Goal: Task Accomplishment & Management: Use online tool/utility

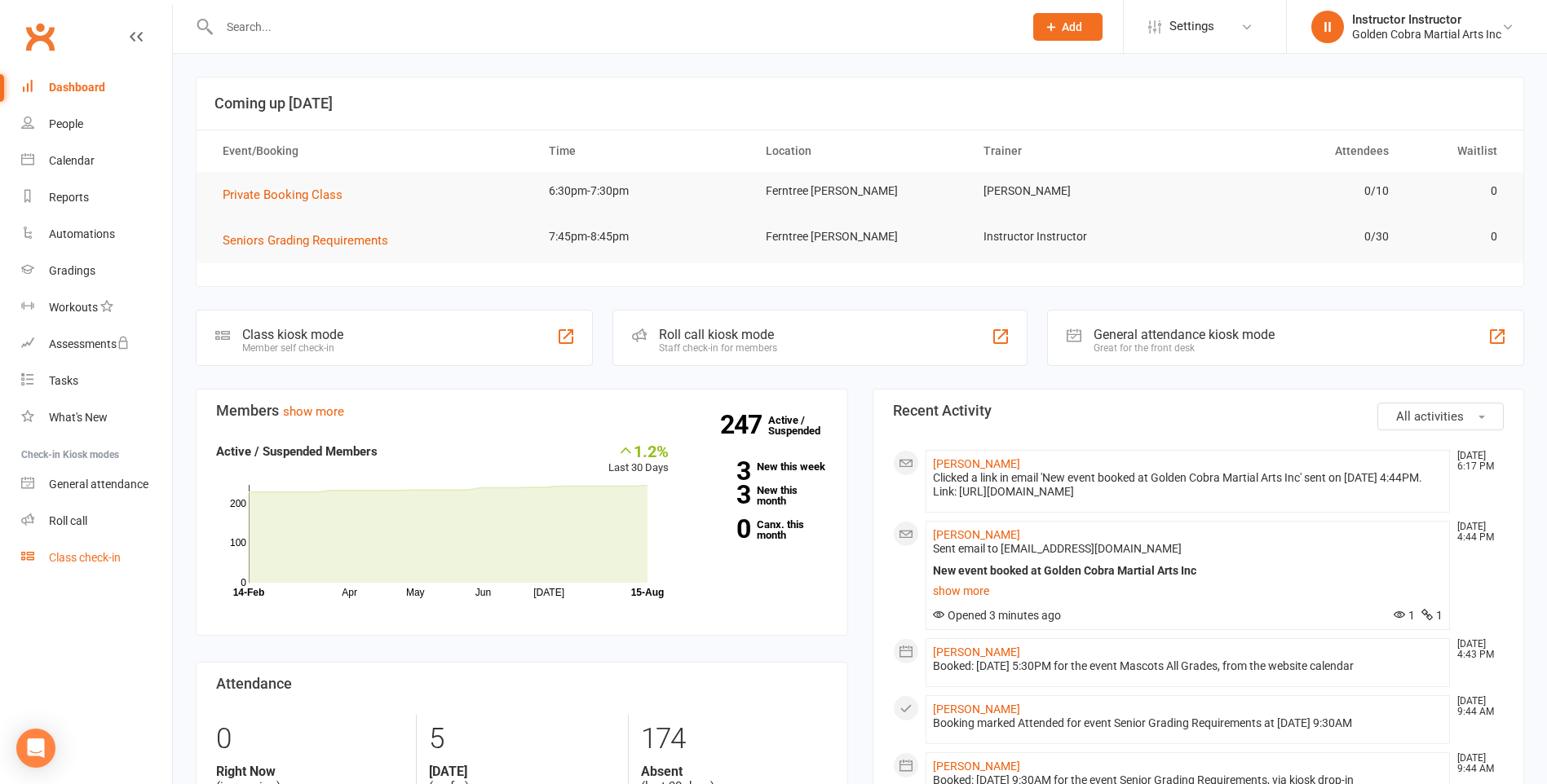
click at [114, 555] on div "Class check-in" at bounding box center [85, 557] width 72 height 13
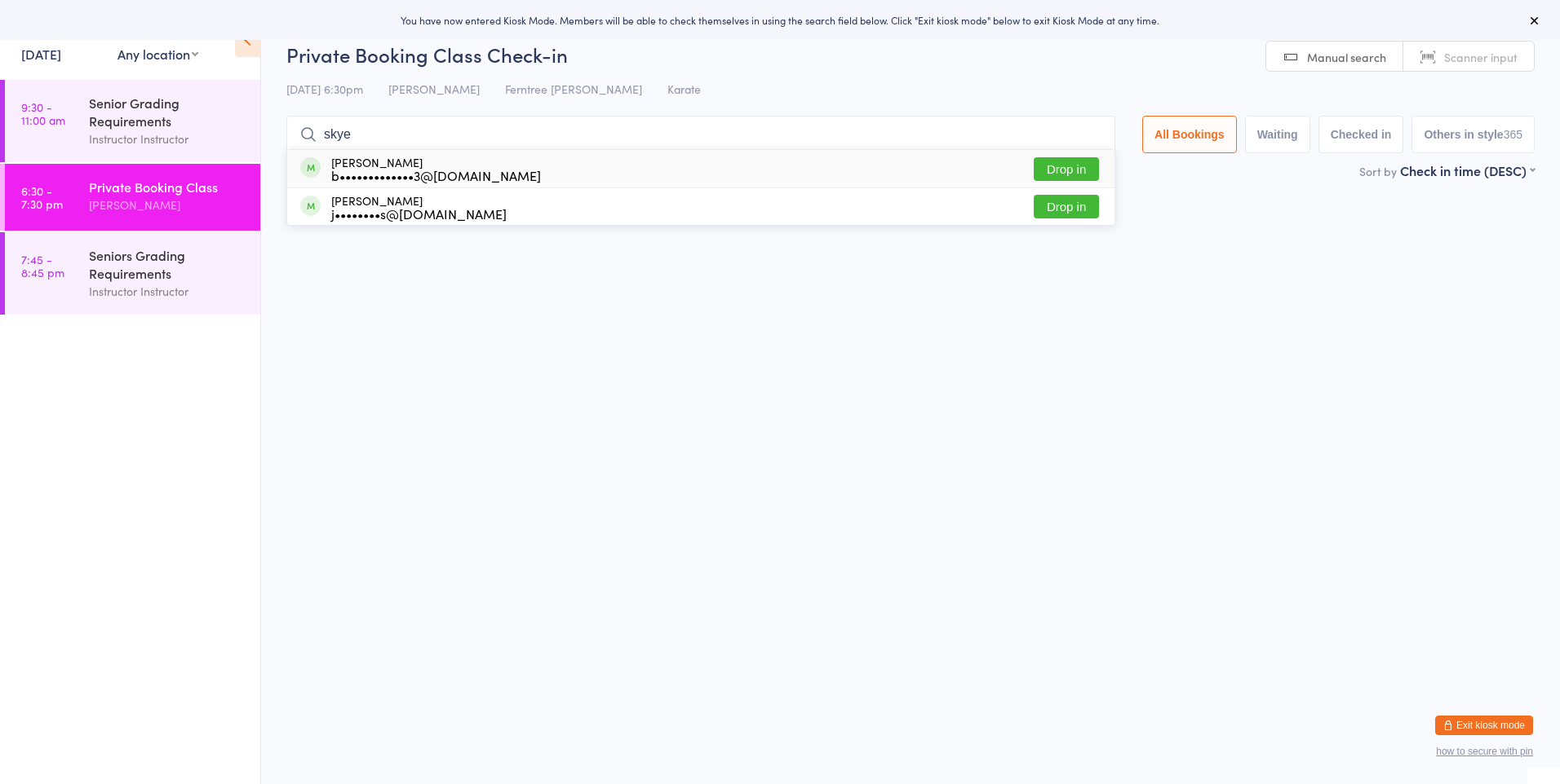
type input "skye"
click at [427, 157] on div "[PERSON_NAME] b•••••••••••••3@[DOMAIN_NAME]" at bounding box center [436, 169] width 210 height 26
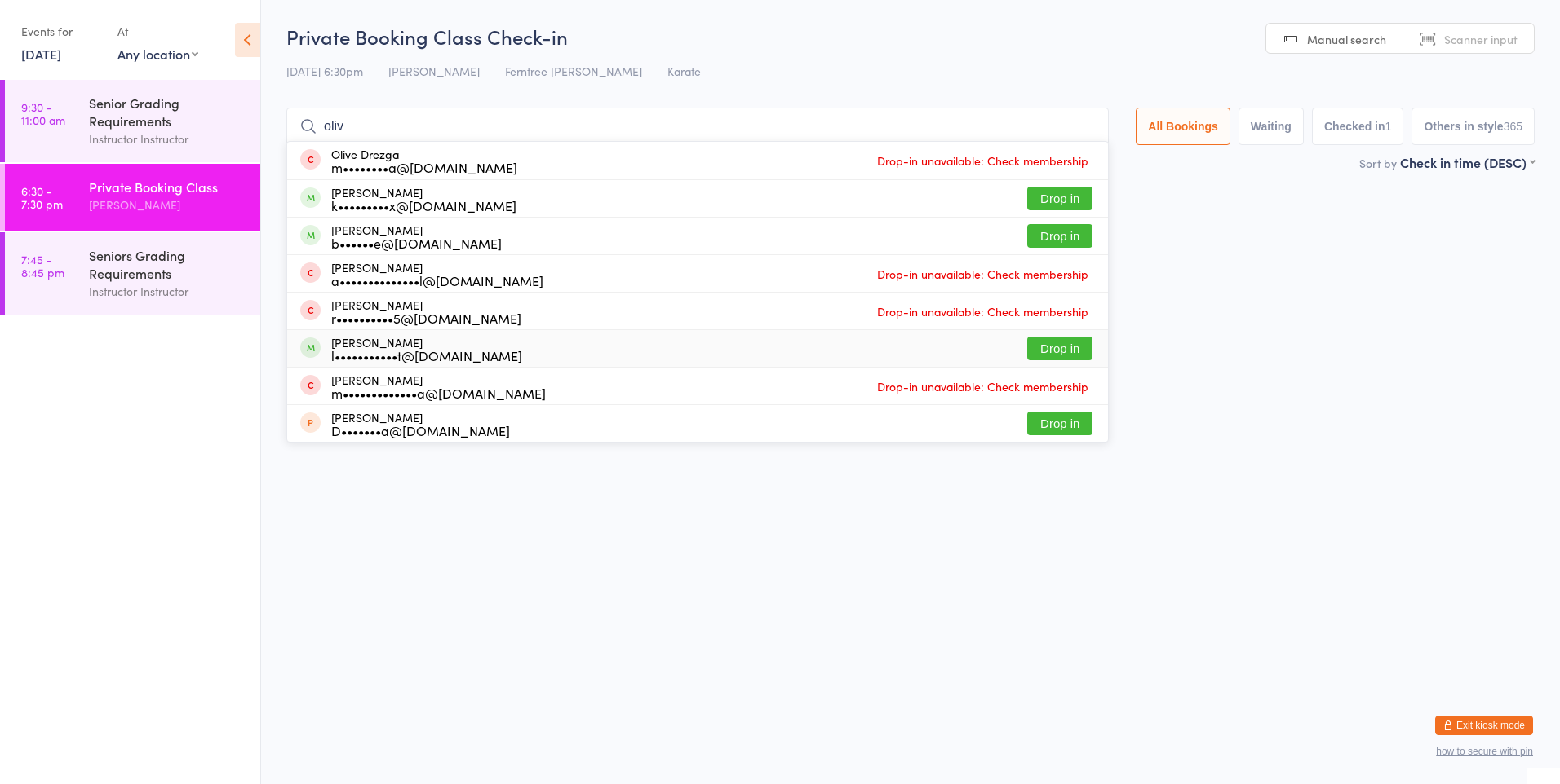
type input "oliv"
click at [1048, 351] on button "Drop in" at bounding box center [1060, 348] width 65 height 24
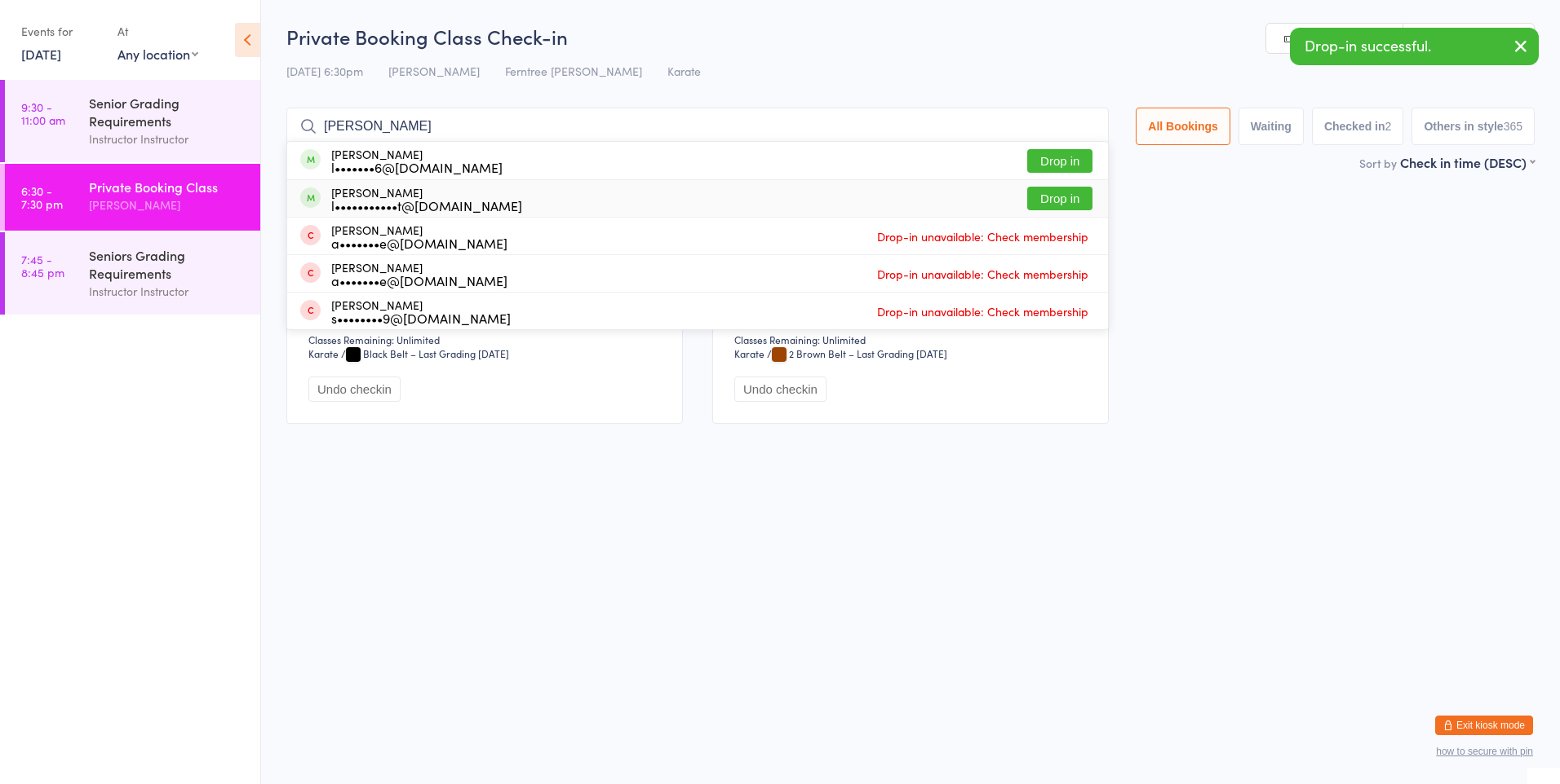
type input "[PERSON_NAME]"
click at [1037, 195] on button "Drop in" at bounding box center [1060, 198] width 65 height 24
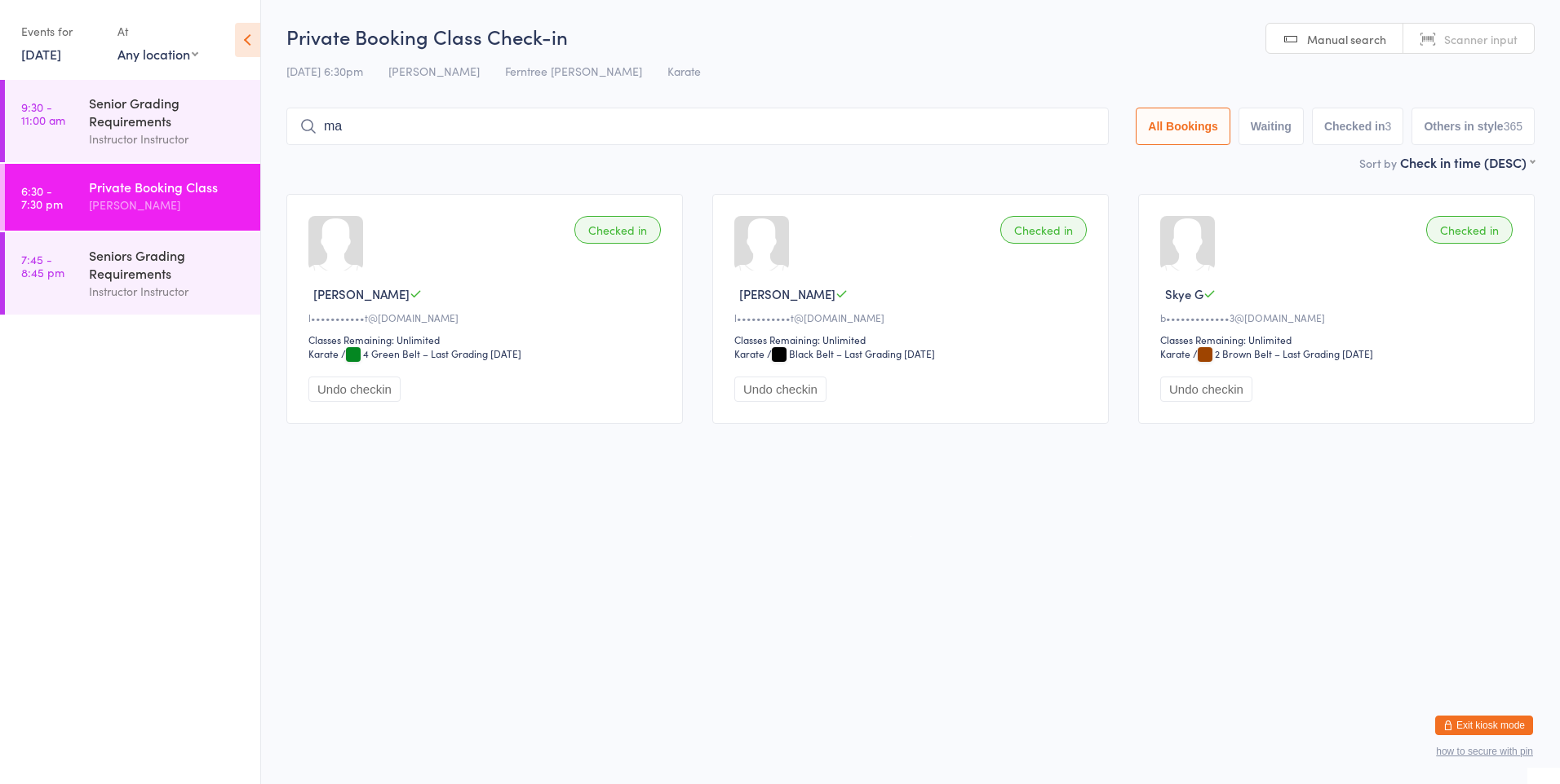
type input "mae"
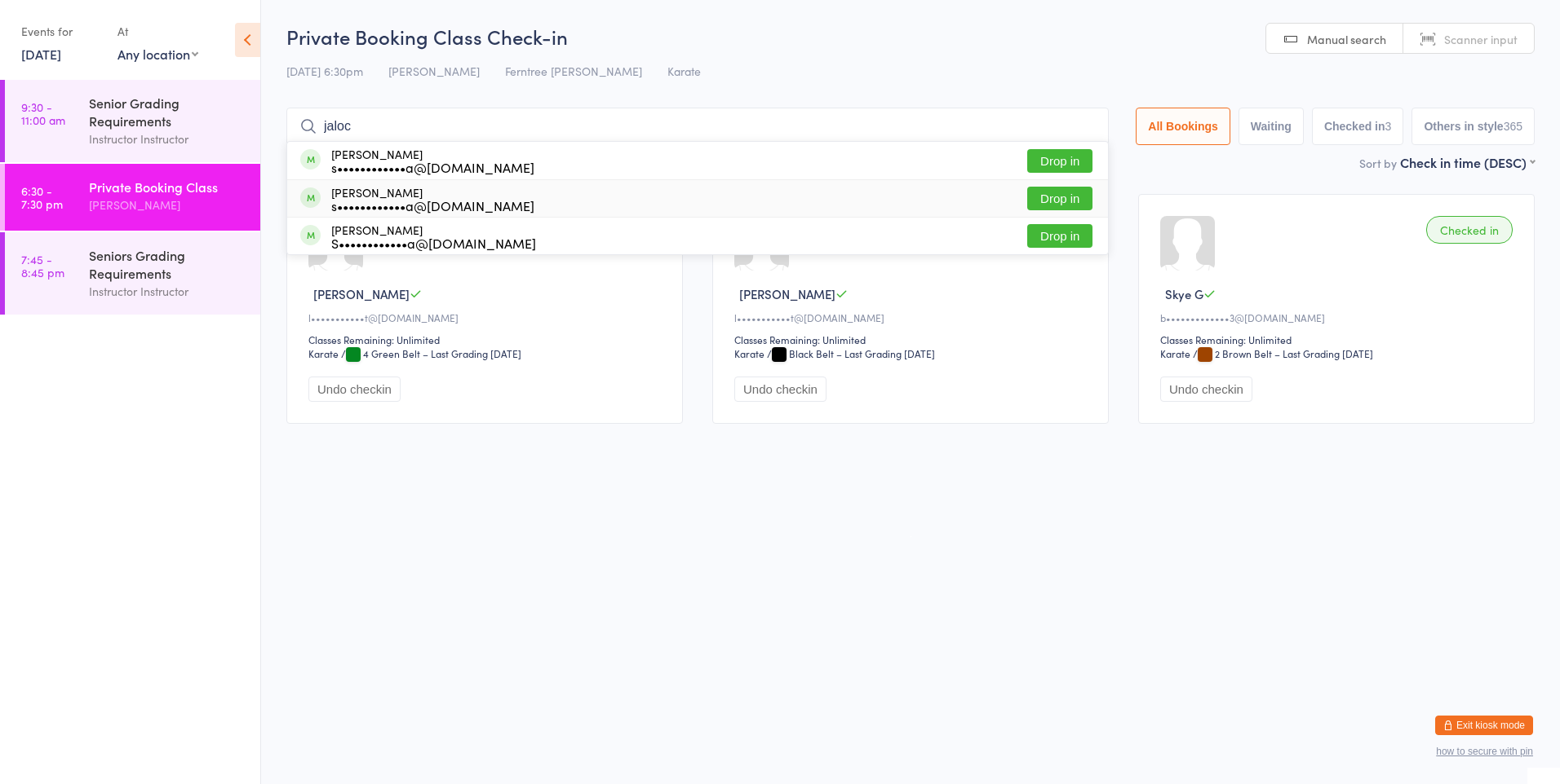
type input "jaloc"
click at [1076, 209] on button "Drop in" at bounding box center [1060, 198] width 65 height 24
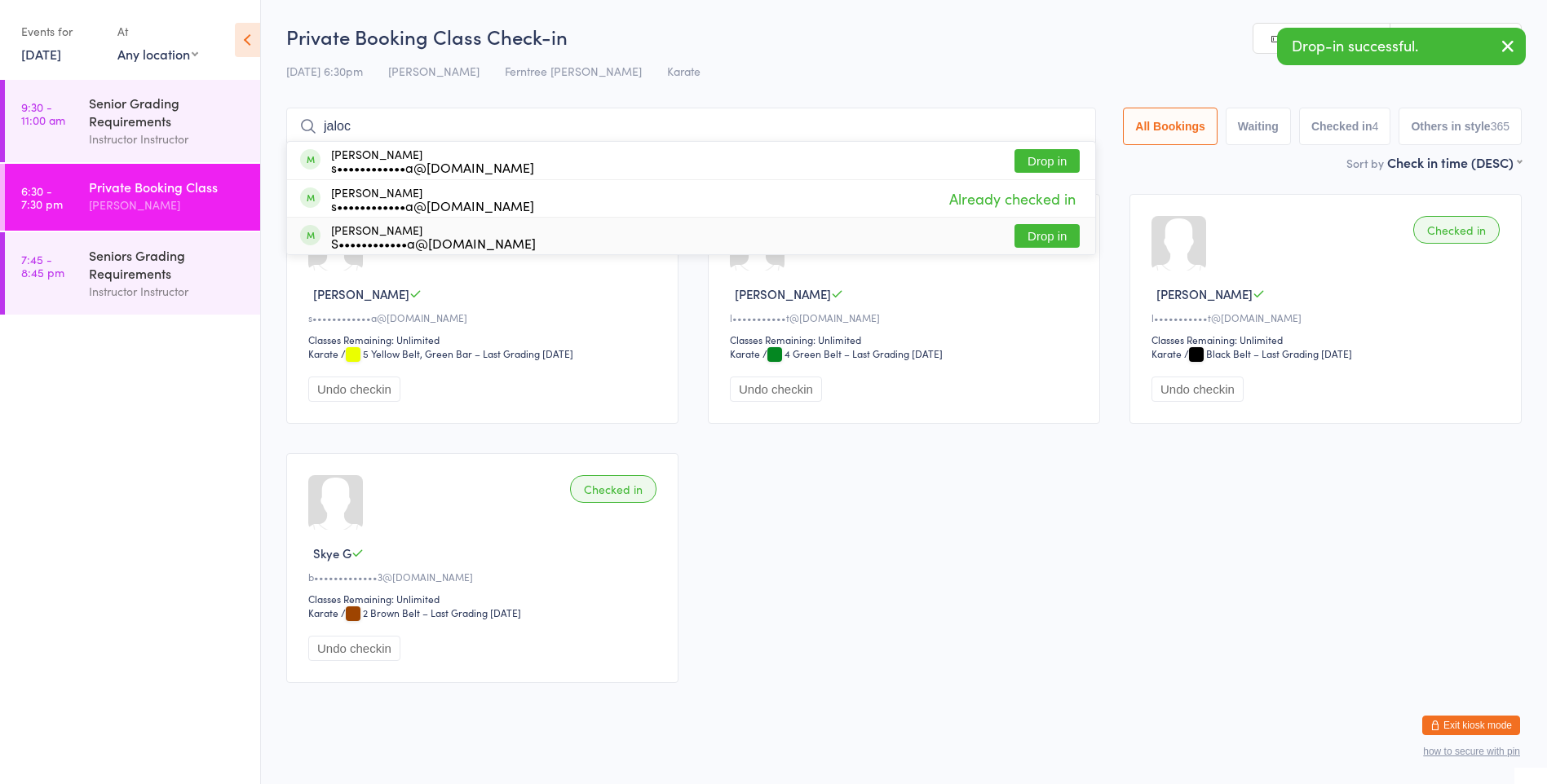
type input "jaloc"
click at [1064, 243] on button "Drop in" at bounding box center [1047, 236] width 65 height 24
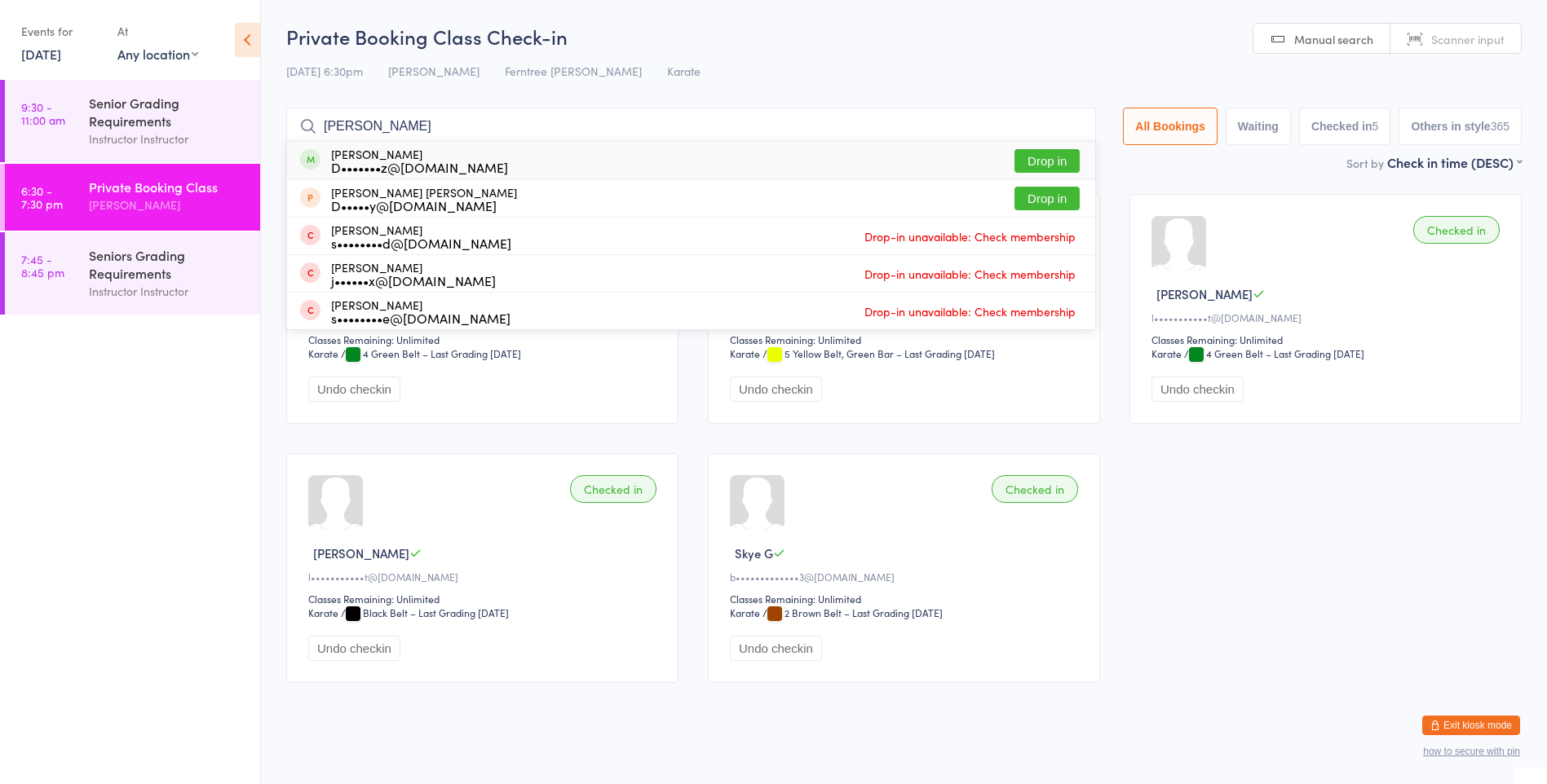
type input "[PERSON_NAME]"
click at [1048, 153] on button "Drop in" at bounding box center [1047, 161] width 65 height 24
